Goal: Contribute content: Contribute content

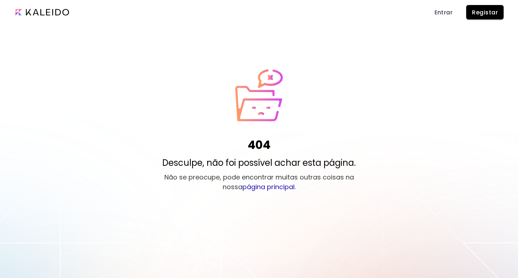
click at [484, 10] on span "Registar" at bounding box center [485, 13] width 26 height 8
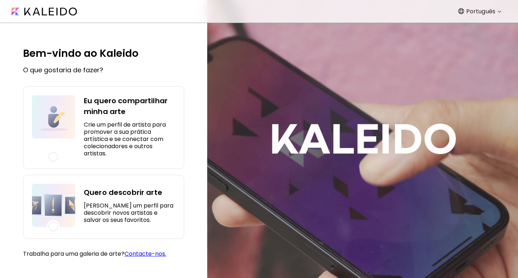
click at [55, 158] on div at bounding box center [53, 156] width 9 height 9
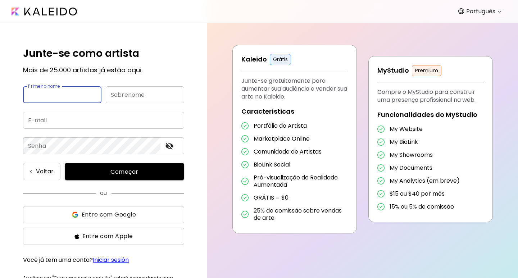
click at [82, 95] on input "text" at bounding box center [62, 94] width 78 height 17
type input "*********"
type input "********"
click at [68, 123] on input "email" at bounding box center [103, 120] width 161 height 17
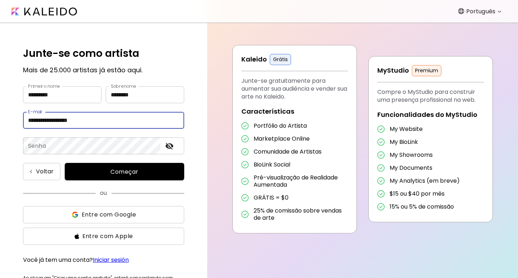
type input "**********"
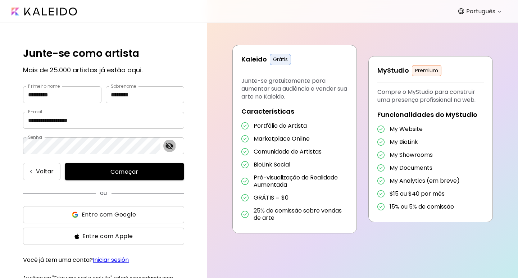
click at [170, 146] on icon "toggle password visibility" at bounding box center [169, 146] width 9 height 9
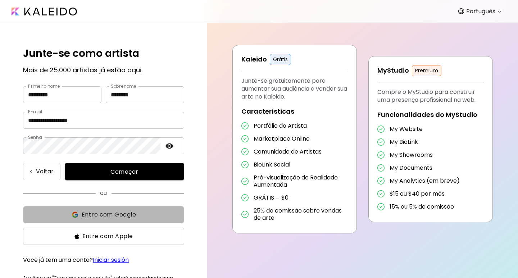
click at [138, 216] on span "Entre com Google" at bounding box center [104, 214] width 150 height 9
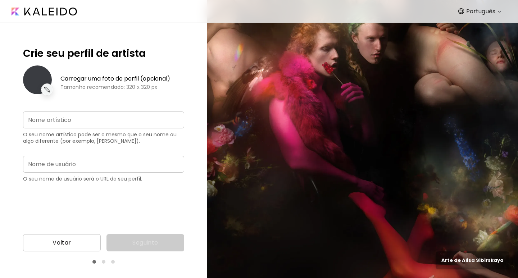
type input "**********"
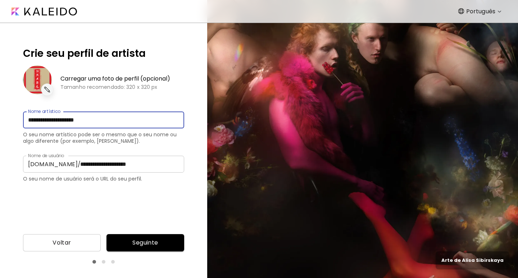
click at [104, 120] on input "**********" at bounding box center [103, 120] width 161 height 17
type input "*********"
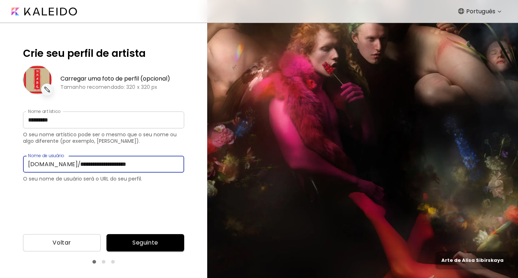
drag, startPoint x: 134, startPoint y: 165, endPoint x: 62, endPoint y: 164, distance: 72.0
click at [75, 164] on input "**********" at bounding box center [129, 164] width 109 height 17
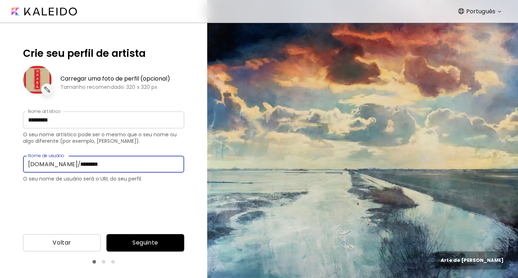
type input "********"
click at [153, 238] on button "Seguinte" at bounding box center [146, 242] width 78 height 17
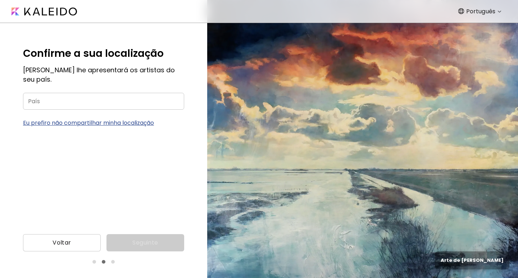
click at [89, 93] on input "País" at bounding box center [103, 101] width 161 height 17
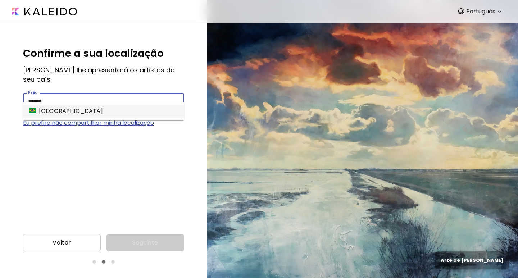
click at [46, 109] on div "Brasil" at bounding box center [66, 111] width 74 height 9
type input "******"
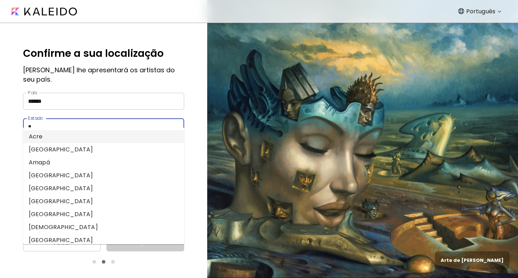
click at [121, 118] on input "*" at bounding box center [96, 126] width 147 height 17
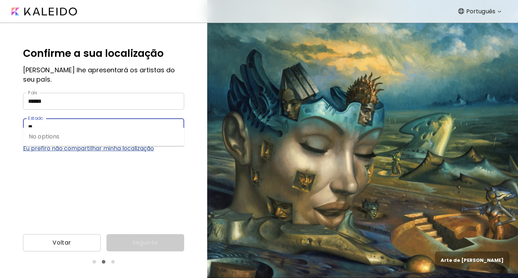
type input "*"
click at [69, 134] on li "São Paulo" at bounding box center [103, 136] width 161 height 13
type input "*********"
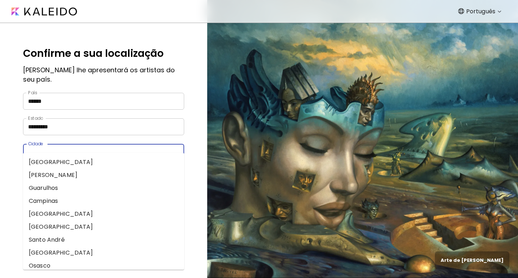
click at [89, 144] on input "Cidade" at bounding box center [96, 152] width 147 height 17
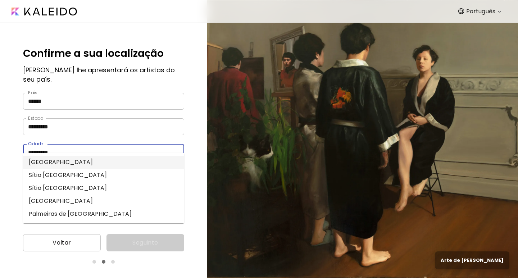
click at [54, 162] on li "São Paulo" at bounding box center [103, 162] width 161 height 13
type input "*********"
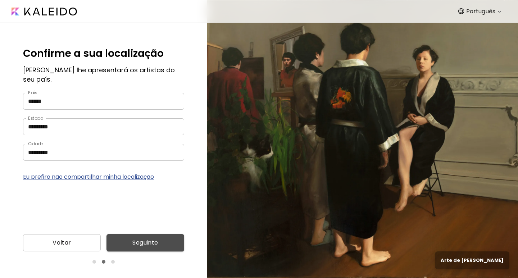
click at [153, 241] on span "Seguinte" at bounding box center [145, 243] width 66 height 9
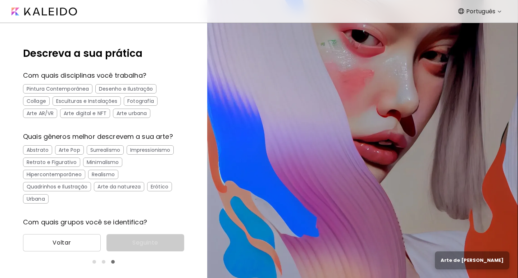
click at [38, 101] on div "Collage" at bounding box center [36, 100] width 27 height 9
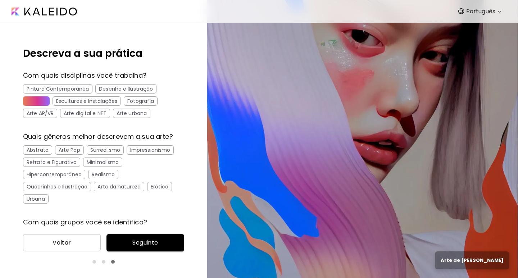
click at [126, 113] on div "Arte urbana" at bounding box center [131, 113] width 37 height 9
click at [90, 115] on div "Arte digital e NFT" at bounding box center [85, 113] width 50 height 9
click at [78, 188] on div "Quadrinhos e Ilustração" at bounding box center [57, 186] width 68 height 9
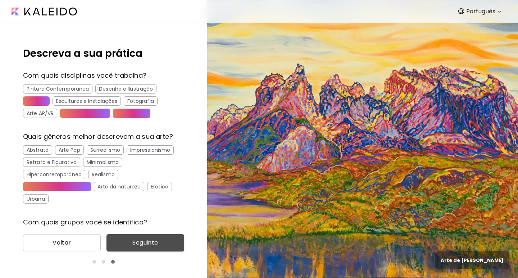
click at [162, 245] on span "Seguinte" at bounding box center [145, 243] width 66 height 9
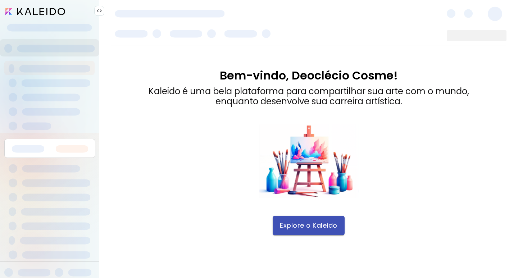
click at [312, 223] on span "Explore o Kaleido" at bounding box center [309, 226] width 58 height 8
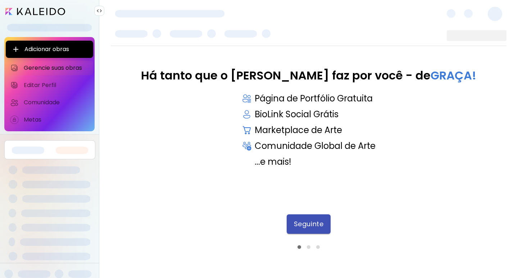
click at [308, 226] on span "Seguinte" at bounding box center [309, 224] width 30 height 8
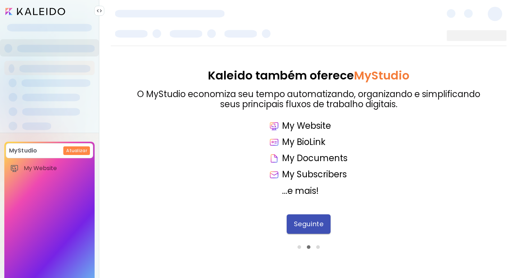
click at [310, 224] on span "Seguinte" at bounding box center [309, 224] width 30 height 8
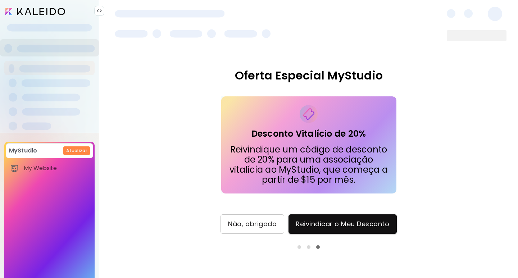
click at [263, 226] on span "Não, obrigado" at bounding box center [252, 224] width 49 height 8
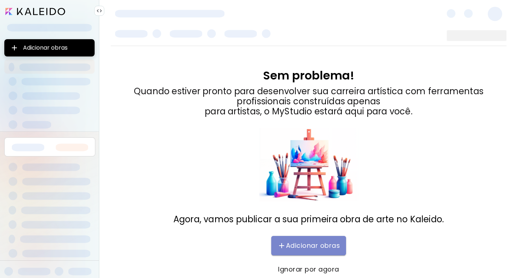
click at [312, 245] on span "Adicionar obras" at bounding box center [308, 245] width 60 height 9
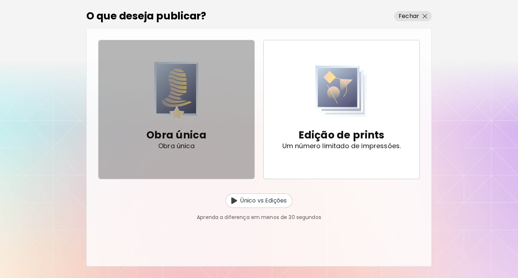
click at [191, 103] on img "button" at bounding box center [176, 91] width 44 height 59
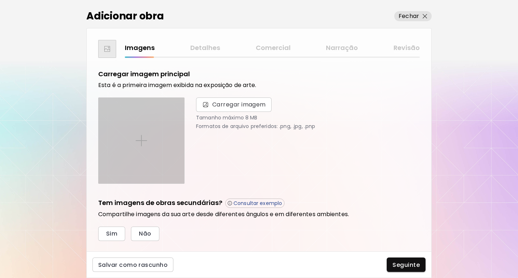
click at [139, 140] on img at bounding box center [142, 141] width 12 height 12
click at [0, 0] on input "file" at bounding box center [0, 0] width 0 height 0
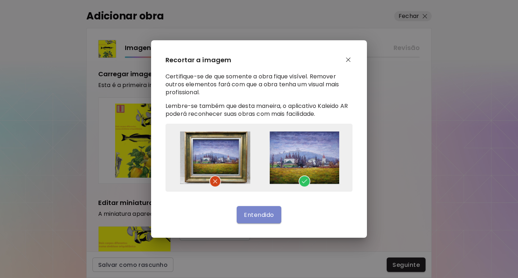
click at [259, 217] on span "Entendido" at bounding box center [259, 215] width 30 height 8
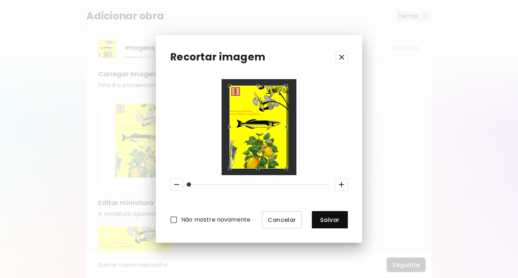
click at [288, 170] on div "Use the arrow keys to move the south east drag handle to change the crop select…" at bounding box center [288, 170] width 0 height 0
click at [339, 220] on span "Salvar" at bounding box center [330, 220] width 24 height 8
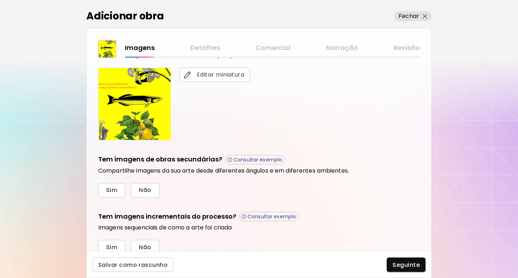
scroll to position [187, 0]
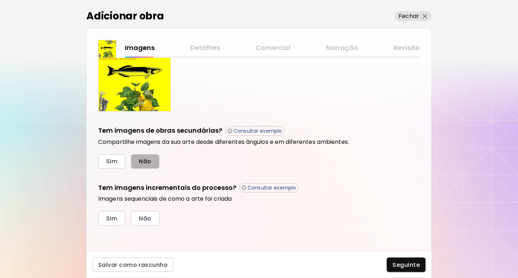
click at [141, 162] on span "Não" at bounding box center [145, 162] width 12 height 8
click at [150, 216] on span "Não" at bounding box center [145, 219] width 12 height 8
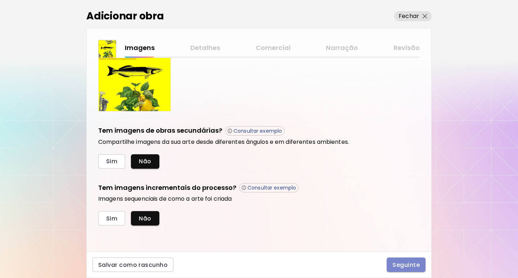
click at [407, 262] on span "Seguinte" at bounding box center [406, 265] width 27 height 8
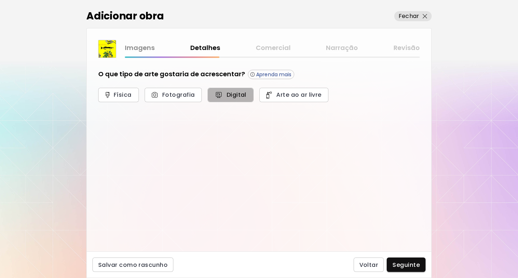
click at [218, 95] on img "button" at bounding box center [218, 94] width 7 height 7
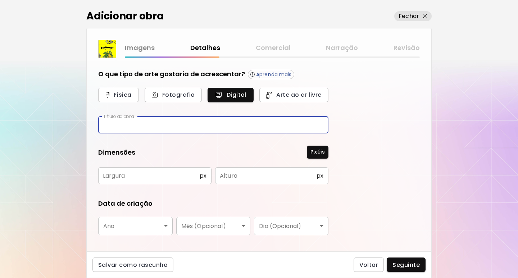
click at [186, 129] on input "text" at bounding box center [213, 125] width 230 height 17
click at [140, 129] on input "*" at bounding box center [213, 125] width 230 height 17
type input "******"
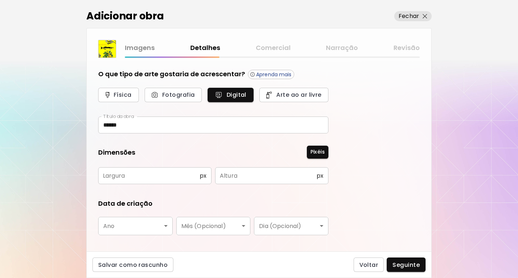
click at [203, 176] on span "px" at bounding box center [203, 175] width 7 height 7
click at [195, 177] on input "text" at bounding box center [148, 175] width 101 height 17
click at [208, 175] on div "px Largura" at bounding box center [154, 175] width 113 height 17
click at [316, 151] on span "Pixéis" at bounding box center [318, 152] width 14 height 8
click at [324, 155] on span "Pixéis" at bounding box center [318, 152] width 14 height 8
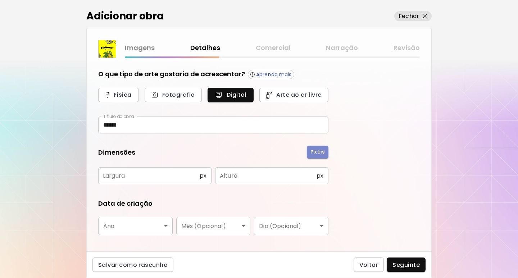
click at [315, 150] on span "Pixéis" at bounding box center [318, 152] width 14 height 8
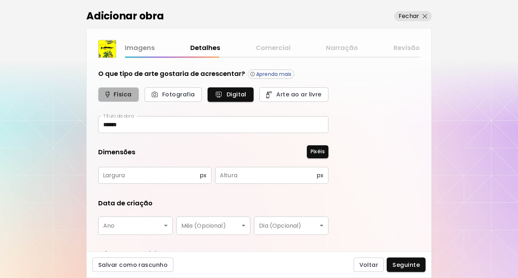
click at [122, 93] on span "Física" at bounding box center [118, 95] width 25 height 8
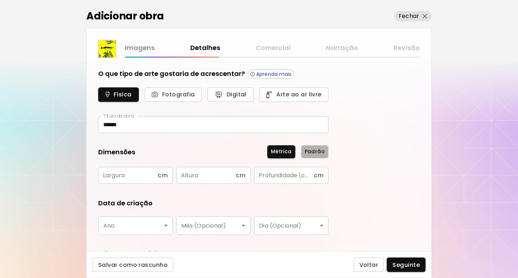
click at [316, 155] on span "Padrão" at bounding box center [315, 152] width 20 height 8
click at [283, 152] on span "Métrica" at bounding box center [281, 152] width 21 height 8
click at [142, 178] on input "text" at bounding box center [128, 175] width 60 height 17
type input "**"
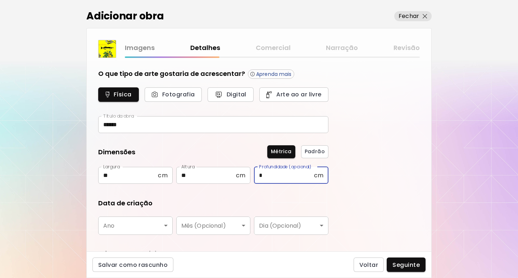
type input "*"
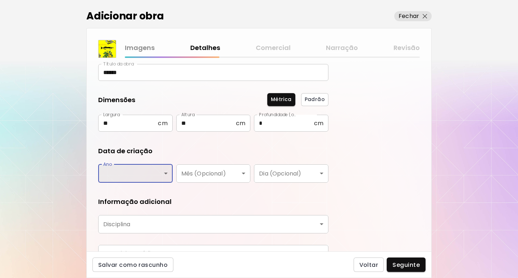
scroll to position [53, 0]
click at [167, 173] on body "kaleido.art/seocosme Adicionar obras Gerencie suas obras Editar Perfil My BioLi…" at bounding box center [259, 139] width 518 height 278
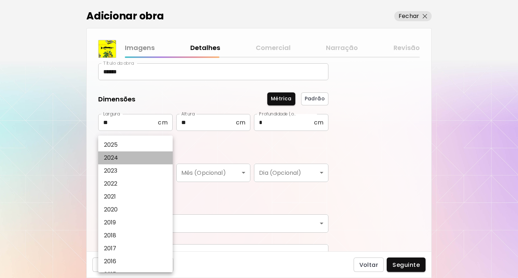
click at [150, 158] on li "2024" at bounding box center [137, 157] width 78 height 13
type input "****"
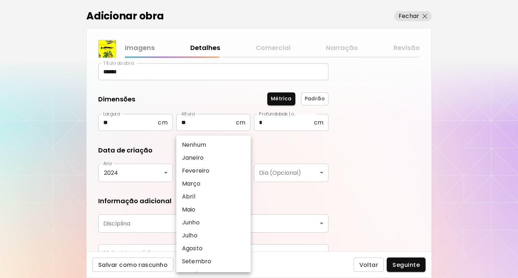
click at [231, 174] on body "kaleido.art/seocosme Adicionar obras Gerencie suas obras Editar Perfil My BioLi…" at bounding box center [259, 139] width 518 height 278
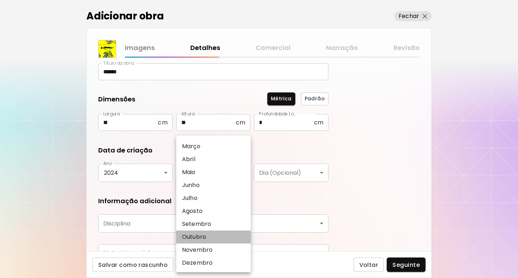
click at [223, 235] on li "Outubro" at bounding box center [215, 237] width 78 height 13
type input "*******"
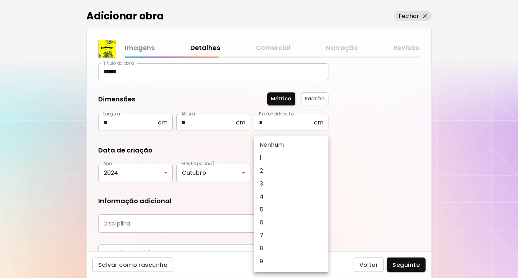
click at [316, 176] on body "kaleido.art/seocosme Adicionar obras Gerencie suas obras Editar Perfil My BioLi…" at bounding box center [259, 139] width 518 height 278
click at [297, 155] on li "1" at bounding box center [293, 157] width 78 height 13
type input "*"
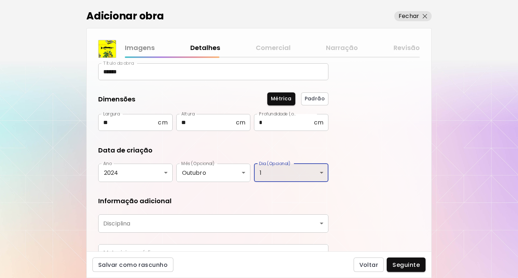
scroll to position [92, 0]
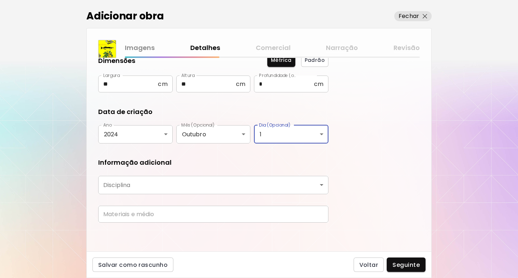
click at [238, 187] on body "kaleido.art/seocosme Adicionar obras Gerencie suas obras Editar Perfil My BioLi…" at bounding box center [259, 139] width 518 height 278
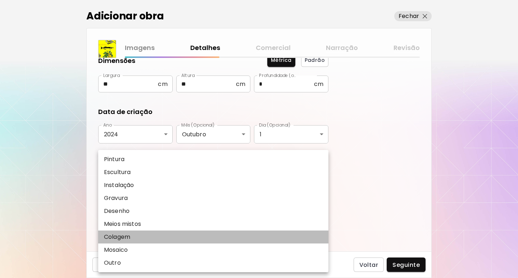
click at [236, 238] on li "Colagem" at bounding box center [213, 237] width 230 height 13
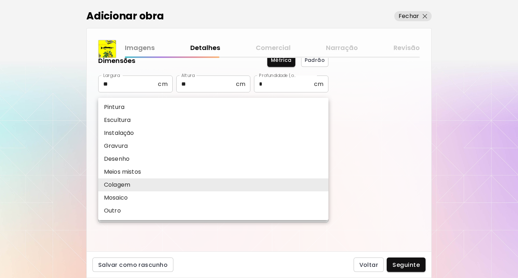
click at [289, 186] on body "kaleido.art/seocosme Adicionar obras Gerencie suas obras Editar Perfil My BioLi…" at bounding box center [259, 139] width 518 height 278
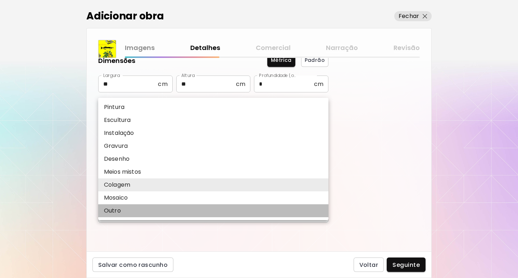
click at [248, 217] on li "Outro" at bounding box center [213, 210] width 230 height 13
type input "*****"
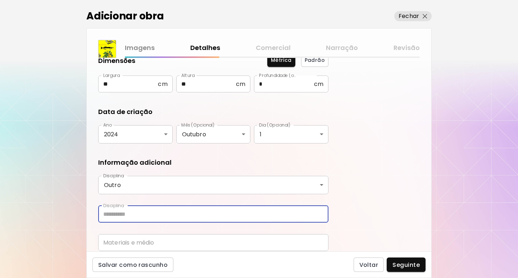
click at [222, 212] on input "text" at bounding box center [213, 214] width 230 height 17
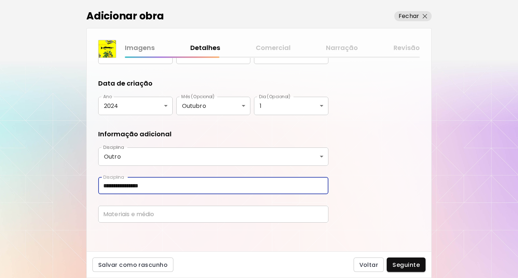
type input "**********"
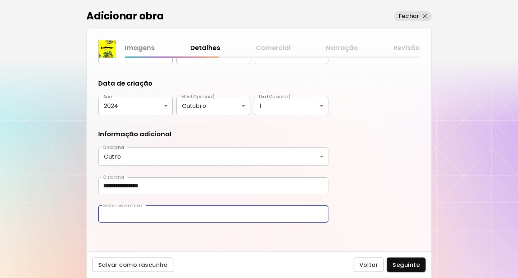
click at [232, 209] on input "text" at bounding box center [213, 214] width 230 height 17
type input "*"
click at [121, 213] on input "**********" at bounding box center [213, 214] width 230 height 17
type input "**********"
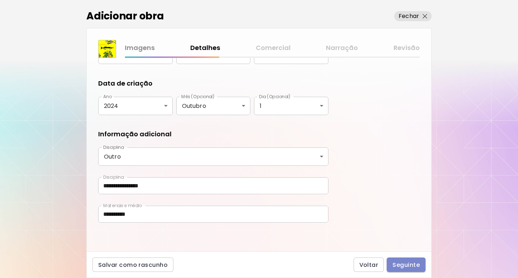
click at [406, 262] on span "Seguinte" at bounding box center [406, 265] width 27 height 8
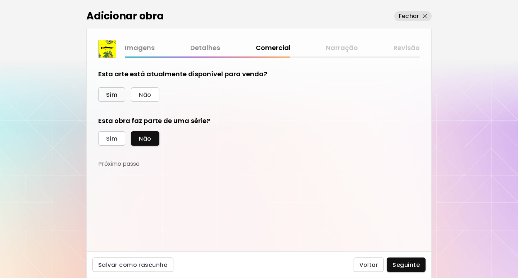
click at [113, 92] on span "Sim" at bounding box center [111, 95] width 11 height 8
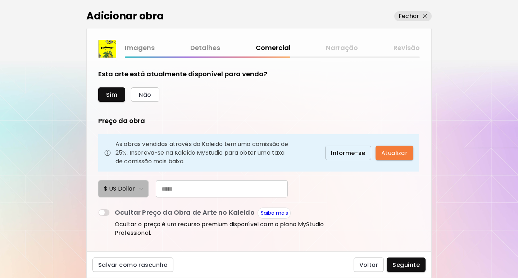
click at [140, 190] on img "button" at bounding box center [141, 189] width 4 height 2
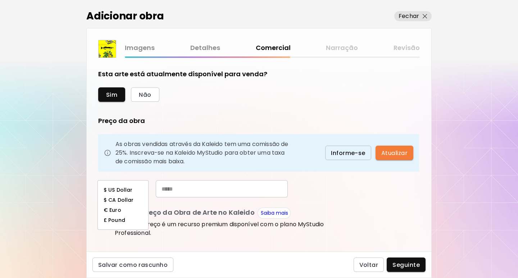
click at [182, 188] on div at bounding box center [259, 139] width 518 height 278
click at [408, 153] on button "Atualizar" at bounding box center [395, 153] width 38 height 14
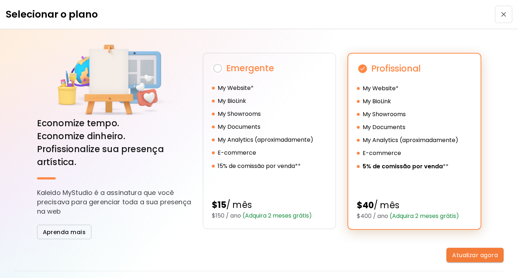
click at [503, 14] on span "button" at bounding box center [503, 14] width 13 height 5
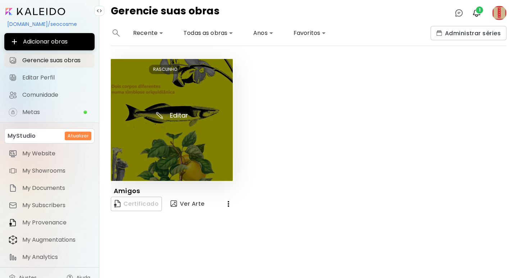
click at [174, 112] on img at bounding box center [172, 120] width 122 height 122
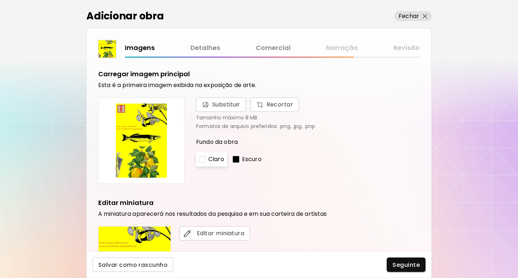
scroll to position [187, 0]
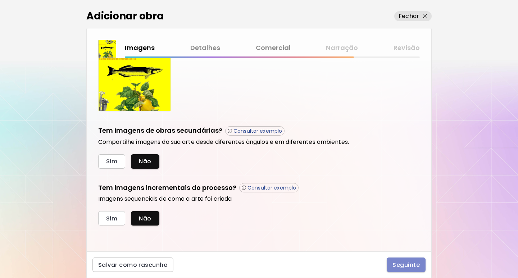
click at [405, 264] on span "Seguinte" at bounding box center [406, 265] width 27 height 8
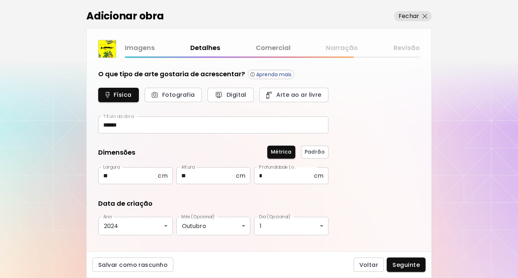
type input "*****"
click at [412, 266] on span "Seguinte" at bounding box center [406, 265] width 27 height 8
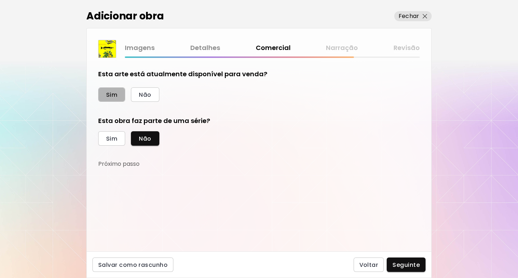
click at [110, 90] on button "Sim" at bounding box center [111, 94] width 27 height 14
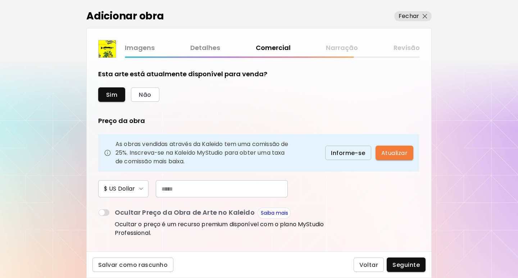
click at [228, 188] on input "text" at bounding box center [222, 188] width 132 height 17
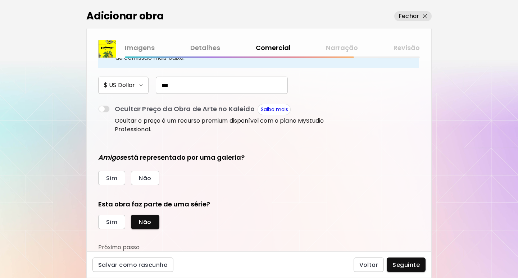
scroll to position [104, 0]
type input "***"
click at [148, 178] on span "Não" at bounding box center [145, 179] width 12 height 8
click at [408, 263] on span "Seguinte" at bounding box center [406, 265] width 27 height 8
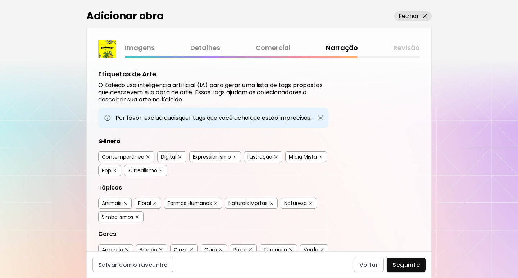
click at [133, 155] on div "Contemporâneo" at bounding box center [123, 156] width 42 height 7
click at [170, 157] on div "Digital" at bounding box center [168, 156] width 15 height 7
click at [302, 157] on div "Mídia Mista" at bounding box center [303, 156] width 28 height 7
click at [140, 171] on div "Surrealismo" at bounding box center [143, 170] width 30 height 7
click at [104, 174] on div "Pop" at bounding box center [109, 170] width 23 height 11
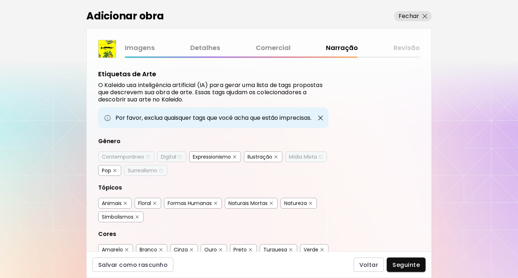
click at [106, 169] on div "Pop" at bounding box center [106, 170] width 9 height 7
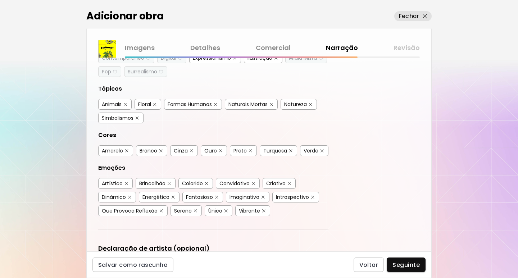
scroll to position [99, 0]
click at [213, 151] on div "Ouro" at bounding box center [210, 150] width 13 height 7
click at [240, 151] on div "Preto" at bounding box center [240, 150] width 13 height 7
click at [120, 151] on div "Amarelo" at bounding box center [112, 150] width 21 height 7
click at [212, 149] on div "Ouro" at bounding box center [210, 150] width 13 height 7
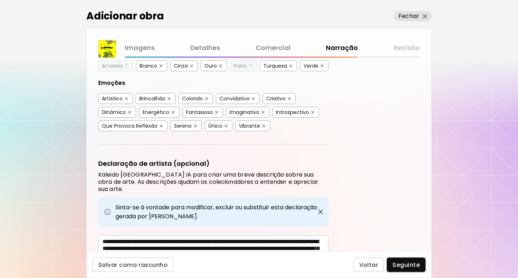
scroll to position [184, 0]
click at [115, 96] on div "Artístico" at bounding box center [112, 98] width 21 height 7
click at [196, 98] on div "Colorido" at bounding box center [192, 98] width 21 height 7
click at [281, 98] on div "Criativo" at bounding box center [275, 98] width 19 height 7
click at [118, 113] on div "Dinâmico" at bounding box center [114, 111] width 24 height 7
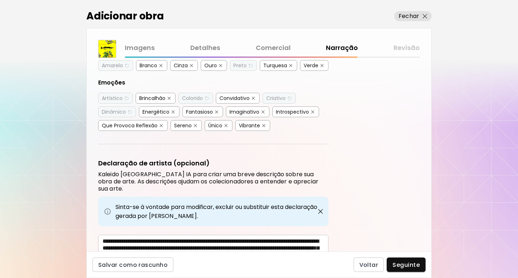
click at [161, 113] on div "Energético" at bounding box center [155, 111] width 27 height 7
click at [250, 111] on div "Imaginativo" at bounding box center [245, 111] width 30 height 7
click at [136, 126] on div "Que Provoca Reflexão" at bounding box center [130, 125] width 56 height 7
click at [212, 126] on div "Único" at bounding box center [215, 125] width 14 height 7
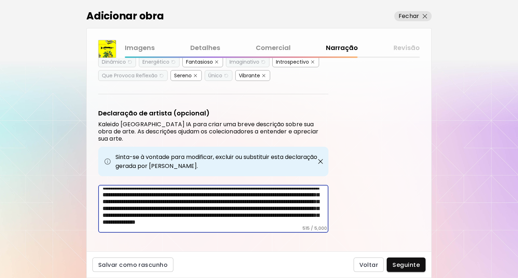
scroll to position [18, 0]
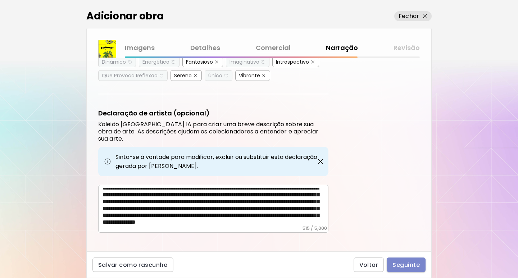
click at [405, 263] on span "Seguinte" at bounding box center [406, 265] width 27 height 8
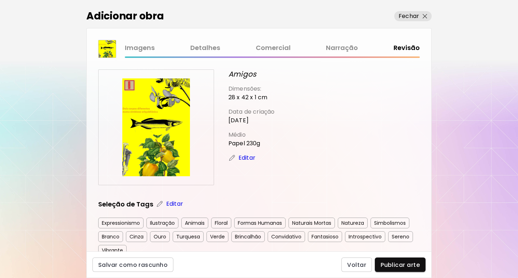
scroll to position [17, 0]
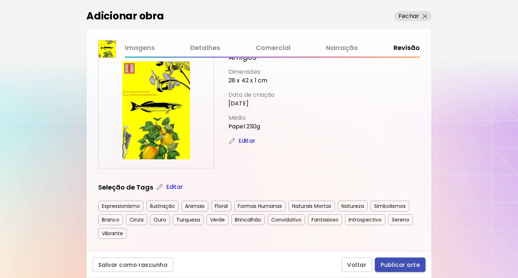
click at [400, 266] on span "Publicar arte" at bounding box center [400, 265] width 39 height 8
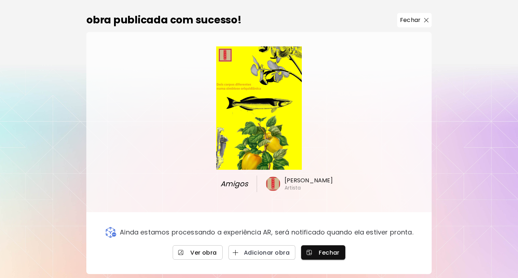
click at [198, 255] on span "Ver obra" at bounding box center [197, 253] width 38 height 8
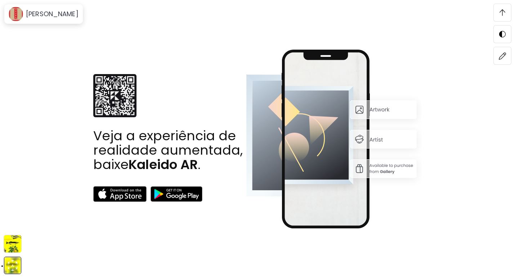
scroll to position [1291, 0]
click at [176, 191] on img at bounding box center [176, 193] width 52 height 15
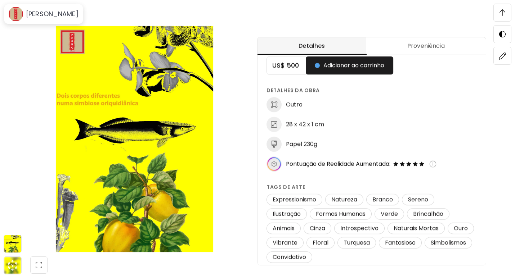
scroll to position [0, 0]
